Goal: Check status: Check status

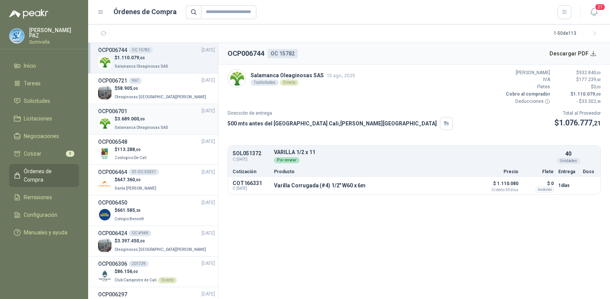
click at [139, 119] on span ",00" at bounding box center [142, 119] width 6 height 4
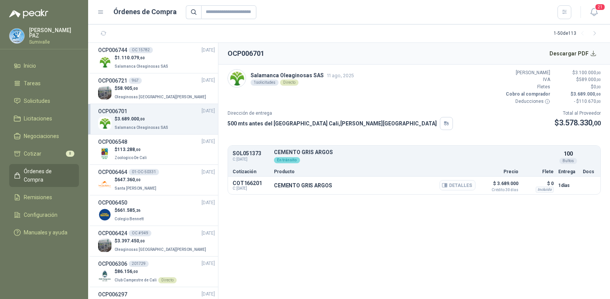
click at [461, 182] on button "Detalles" at bounding box center [457, 185] width 36 height 10
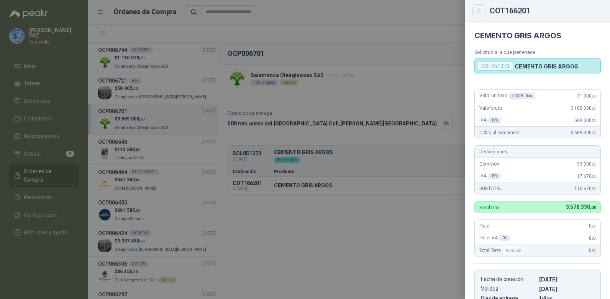
click at [479, 9] on icon "Close" at bounding box center [478, 11] width 3 height 4
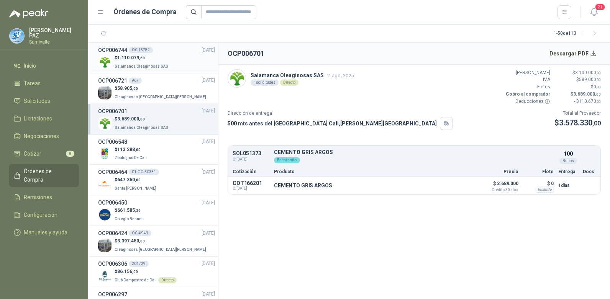
click at [139, 64] on span "Salamanca Oleaginosas SAS" at bounding box center [142, 66] width 54 height 4
